Goal: Find specific page/section: Find specific page/section

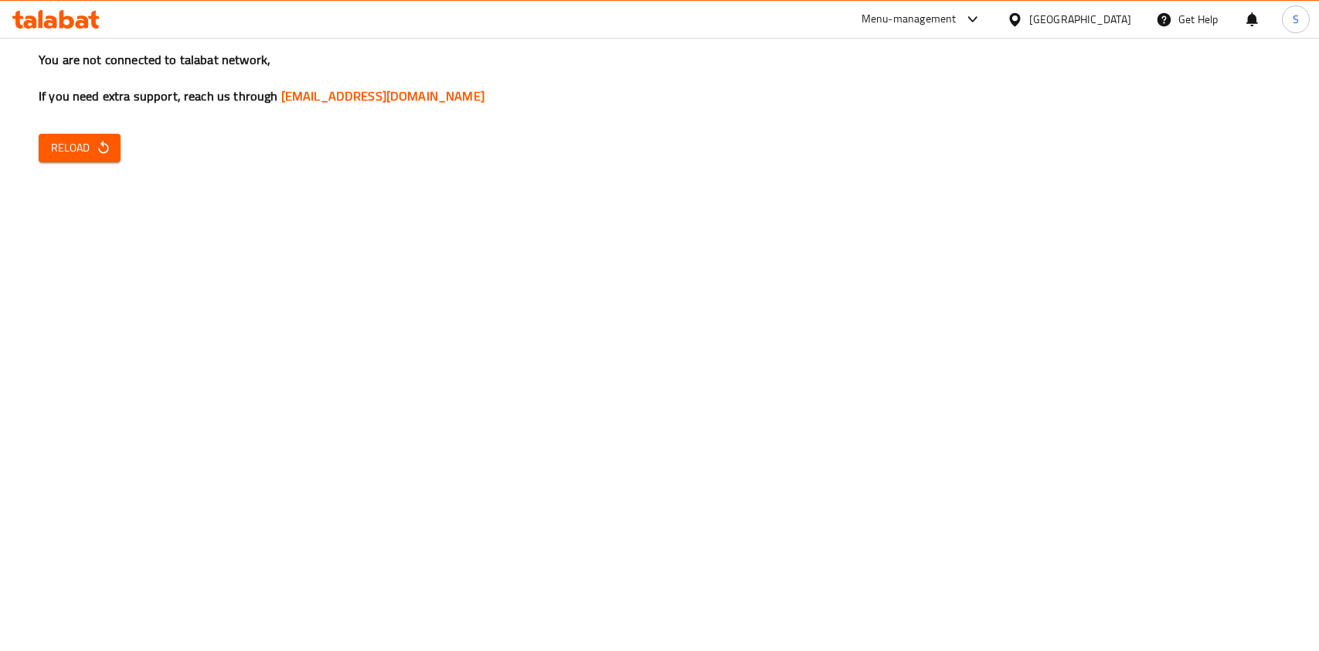
click at [29, 150] on div "You are not connected to talabat network, If you need extra support, reach us t…" at bounding box center [659, 325] width 1319 height 651
click at [59, 151] on span "Reload" at bounding box center [79, 147] width 57 height 19
click at [982, 22] on icon at bounding box center [973, 19] width 19 height 19
click at [884, 90] on div "Agent Campaigns Center" at bounding box center [896, 105] width 141 height 36
